Goal: Understand process/instructions: Learn how to perform a task or action

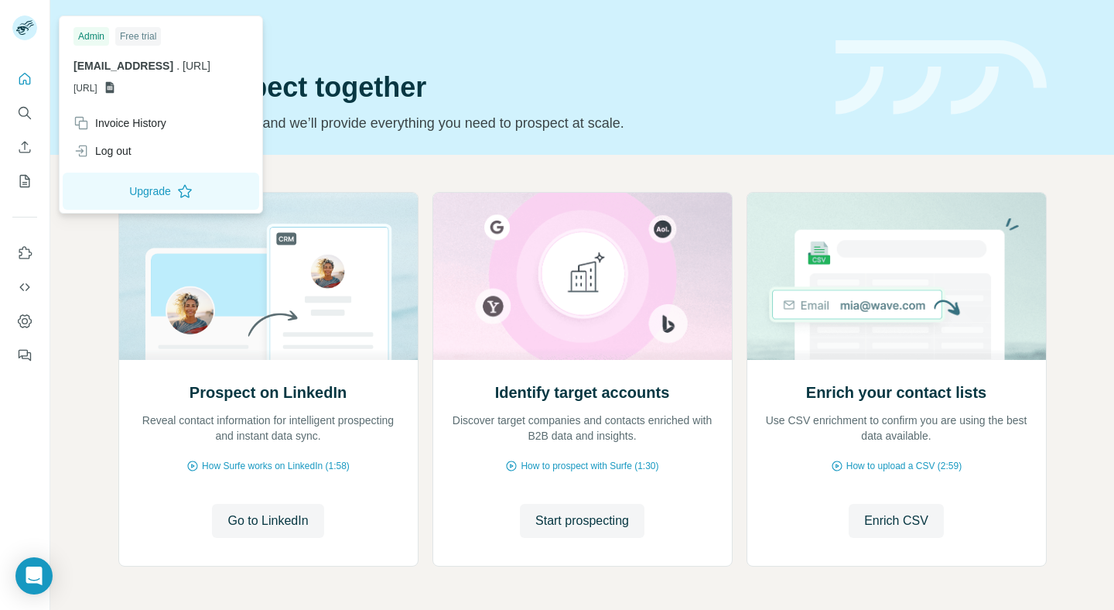
click at [97, 91] on span "[URL]" at bounding box center [85, 88] width 24 height 14
click at [114, 91] on icon at bounding box center [109, 88] width 9 height 12
click at [166, 88] on p "[URL]" at bounding box center [160, 88] width 175 height 14
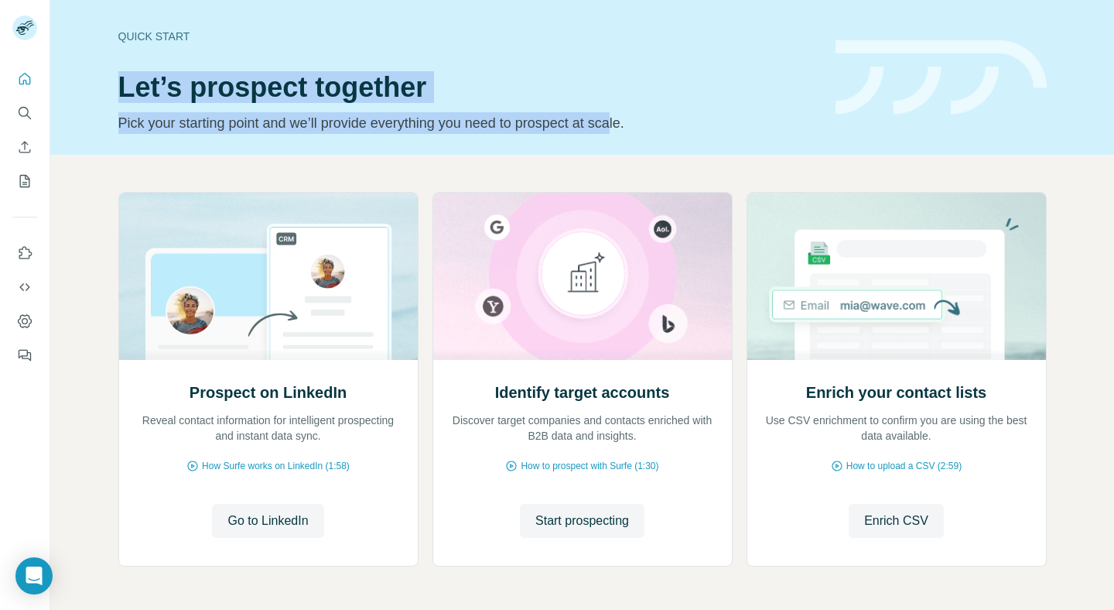
drag, startPoint x: 111, startPoint y: 62, endPoint x: 777, endPoint y: 140, distance: 670.6
click at [777, 140] on div "Quick start Let’s prospect together Pick your starting point and we’ll provide …" at bounding box center [582, 77] width 1064 height 155
drag, startPoint x: 766, startPoint y: 140, endPoint x: 132, endPoint y: 42, distance: 641.1
click at [132, 42] on div "Quick start Let’s prospect together Pick your starting point and we’ll provide …" at bounding box center [582, 77] width 1064 height 155
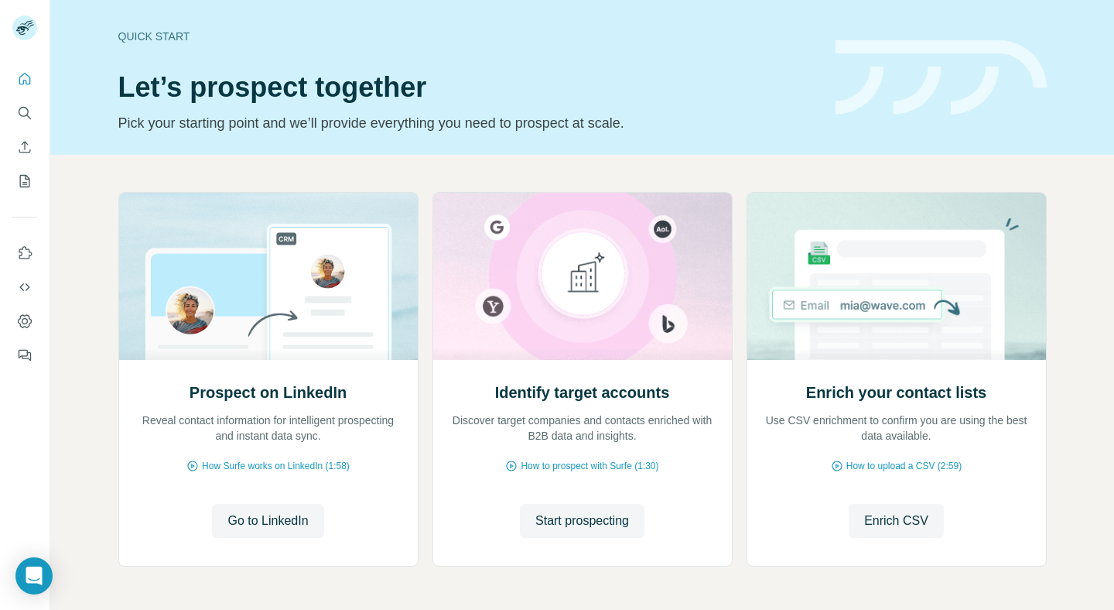
click at [121, 42] on div "Quick start" at bounding box center [467, 36] width 699 height 15
click at [114, 36] on div "Quick start Let’s prospect together Pick your starting point and we’ll provide …" at bounding box center [582, 77] width 1064 height 155
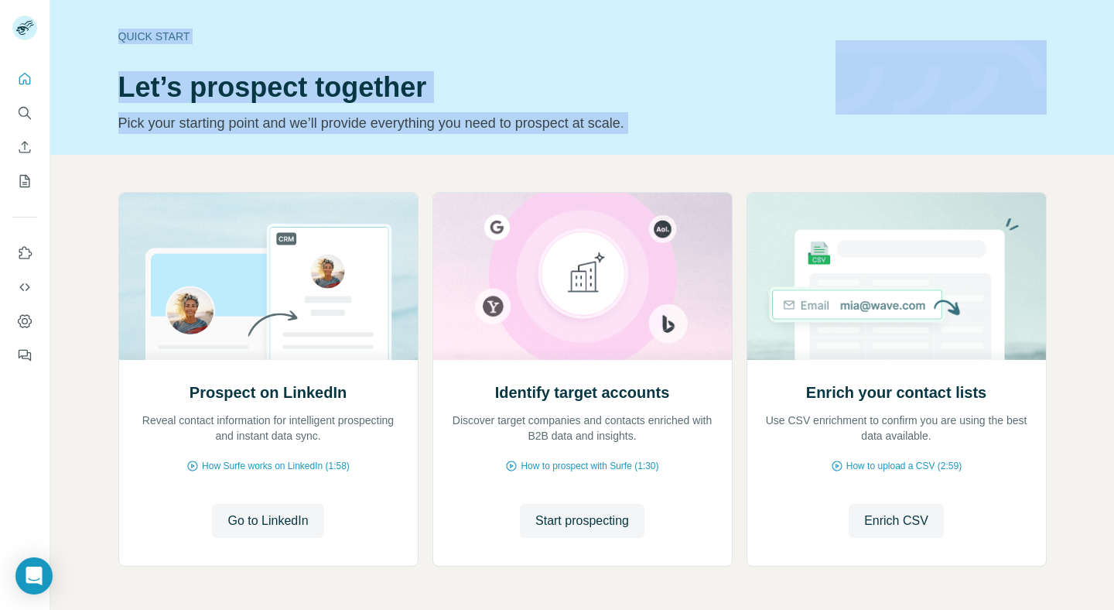
drag, startPoint x: 114, startPoint y: 36, endPoint x: 676, endPoint y: 114, distance: 567.0
click at [676, 114] on div "Quick start Let’s prospect together Pick your starting point and we’ll provide …" at bounding box center [582, 77] width 1064 height 155
click at [676, 114] on p "Pick your starting point and we’ll provide everything you need to prospect at s…" at bounding box center [467, 123] width 699 height 22
